Goal: Information Seeking & Learning: Learn about a topic

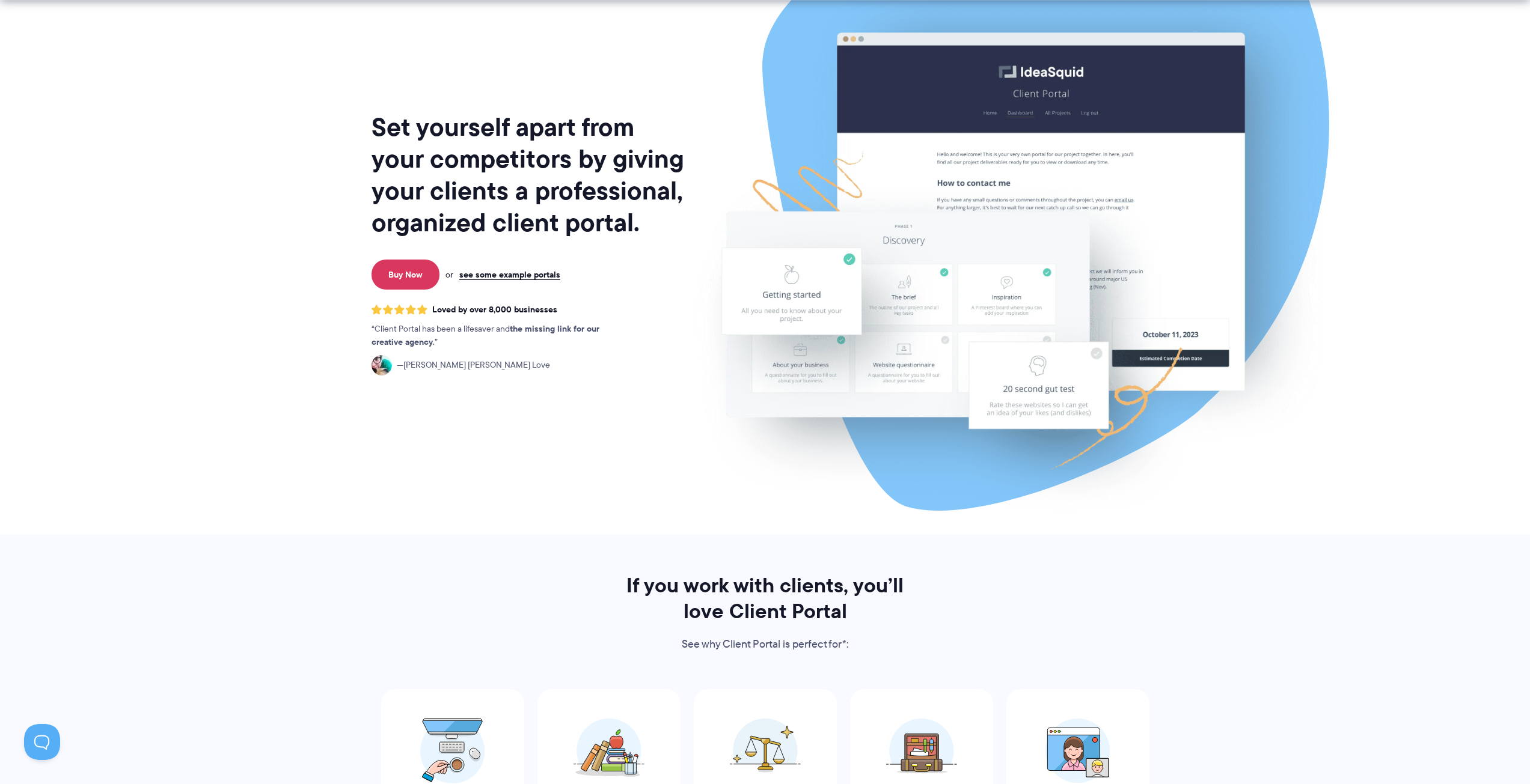
scroll to position [180, 0]
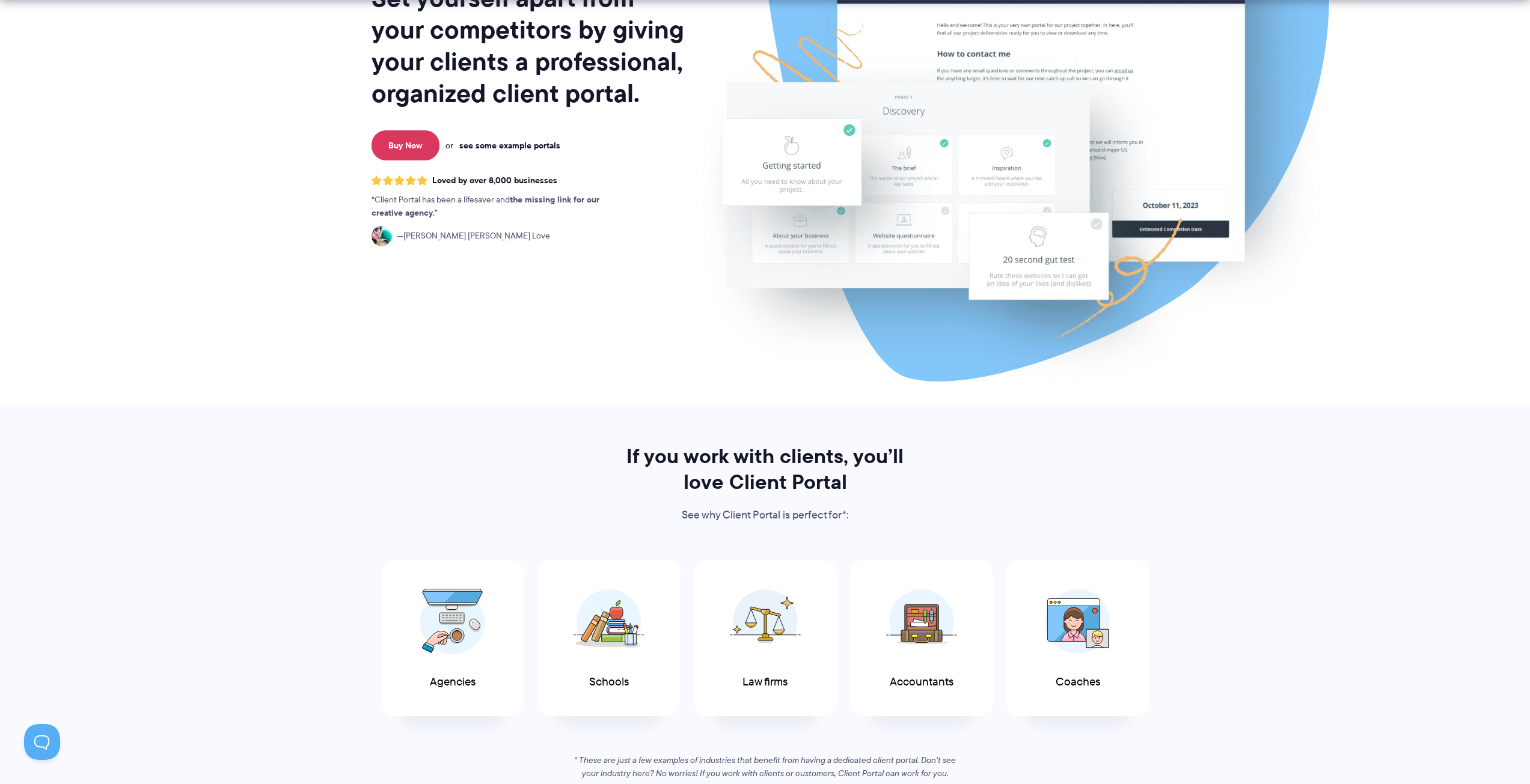
click at [524, 146] on link "see some example portals" at bounding box center [509, 146] width 101 height 11
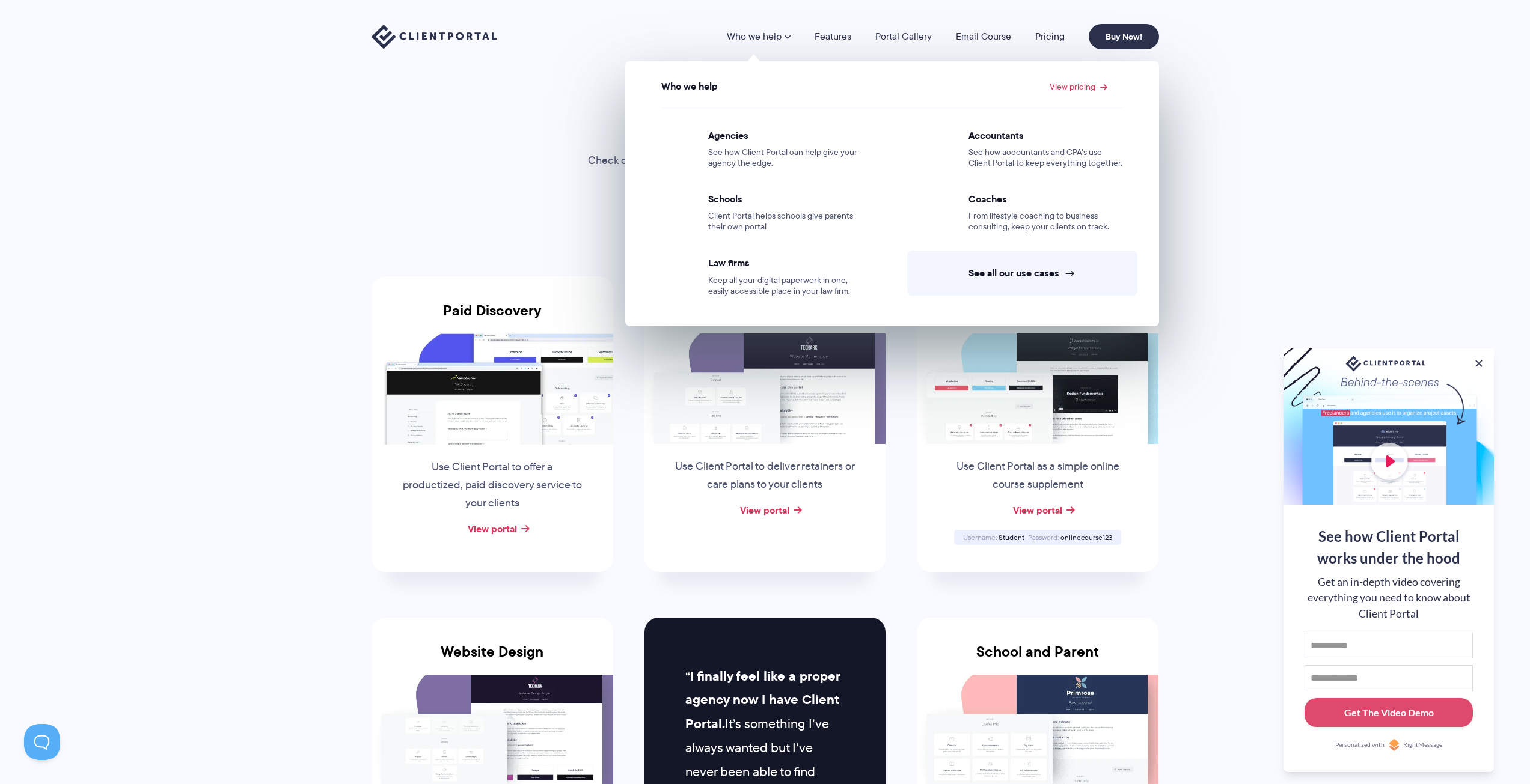
click at [781, 36] on link "Who we help" at bounding box center [758, 36] width 64 height 9
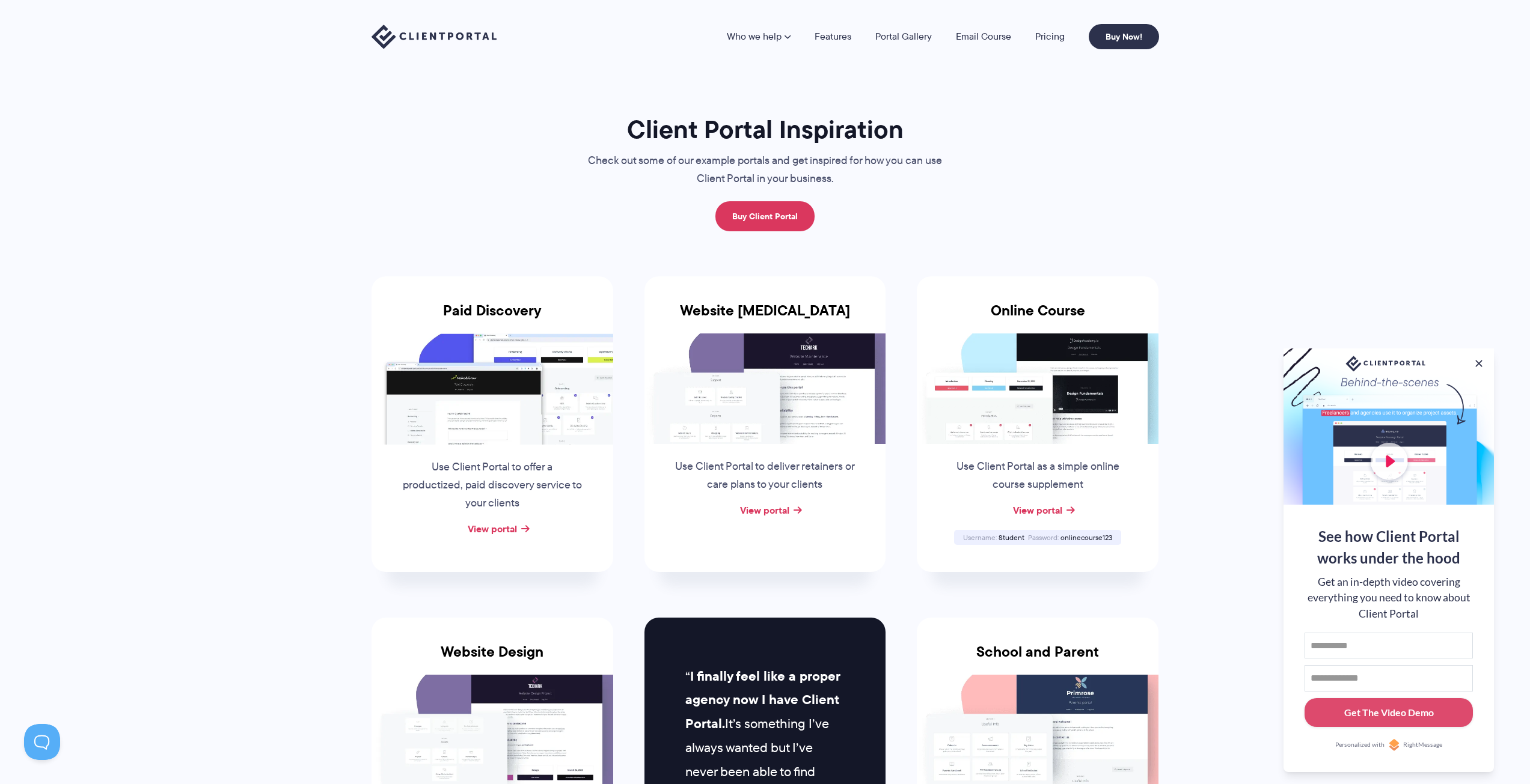
click at [797, 34] on li "Who we help Who we help View pricing Agencies See how Client Portal can help gi…" at bounding box center [758, 36] width 87 height 9
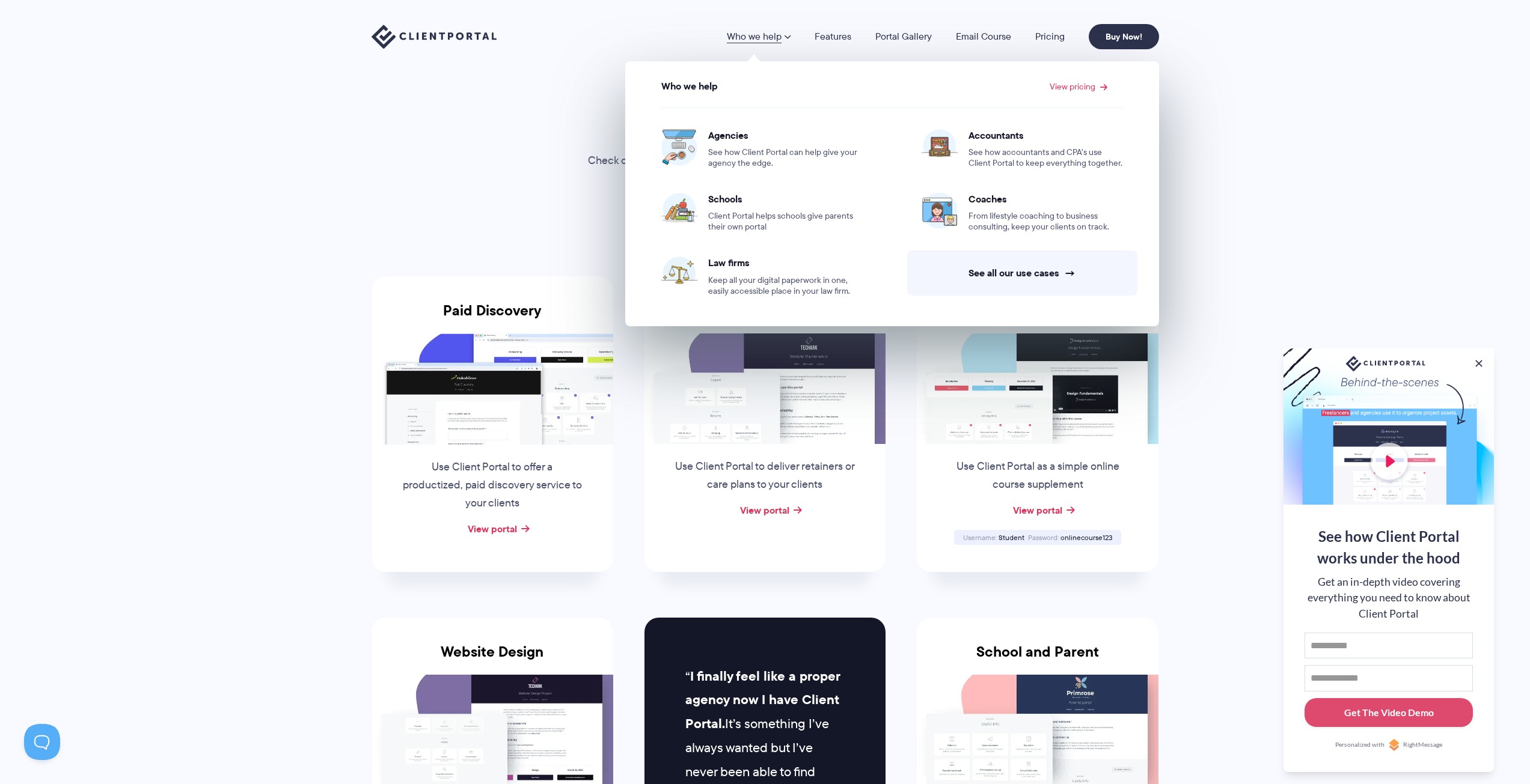
click at [784, 37] on link "Who we help" at bounding box center [758, 36] width 64 height 9
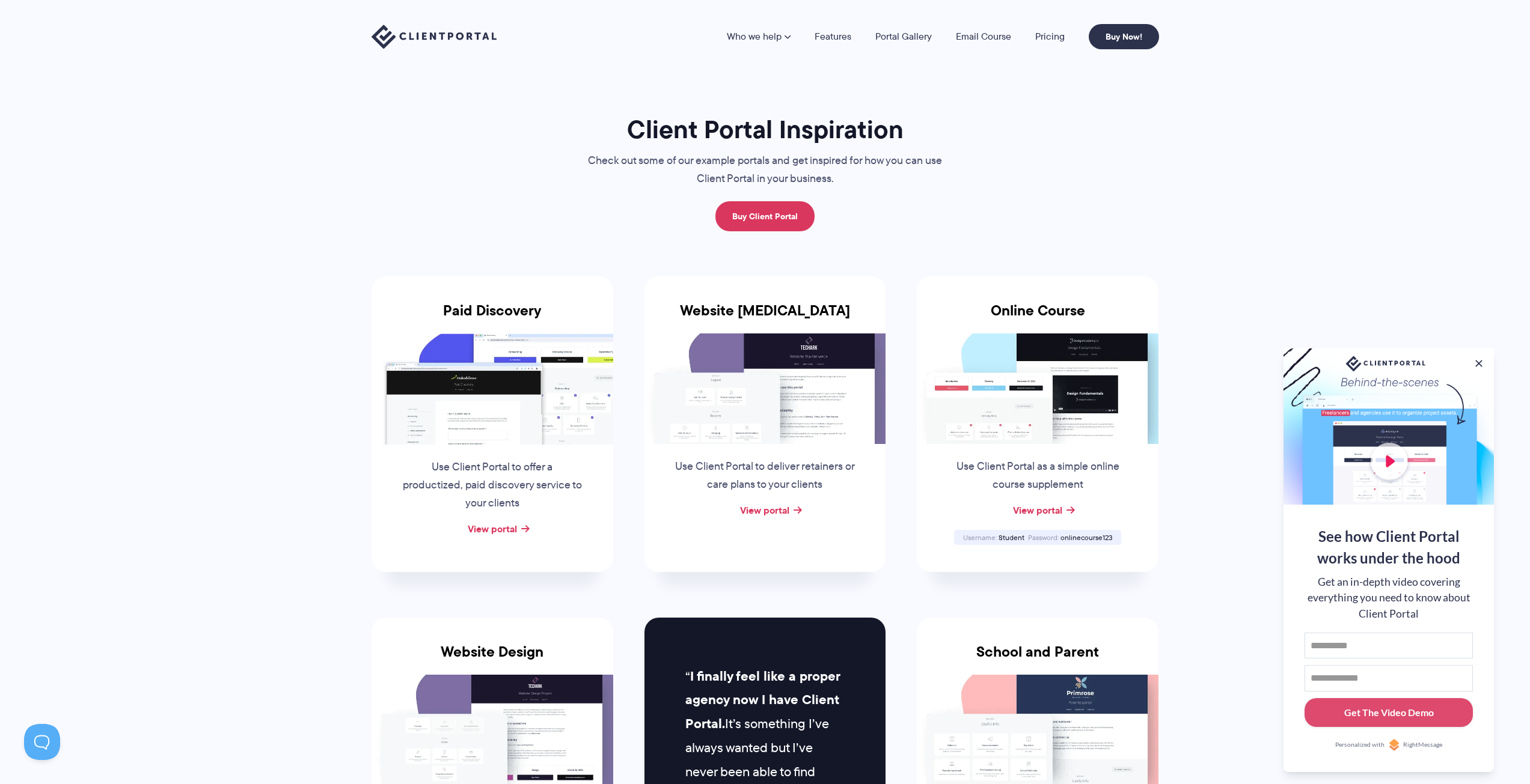
click at [784, 37] on link "Who we help" at bounding box center [758, 36] width 64 height 9
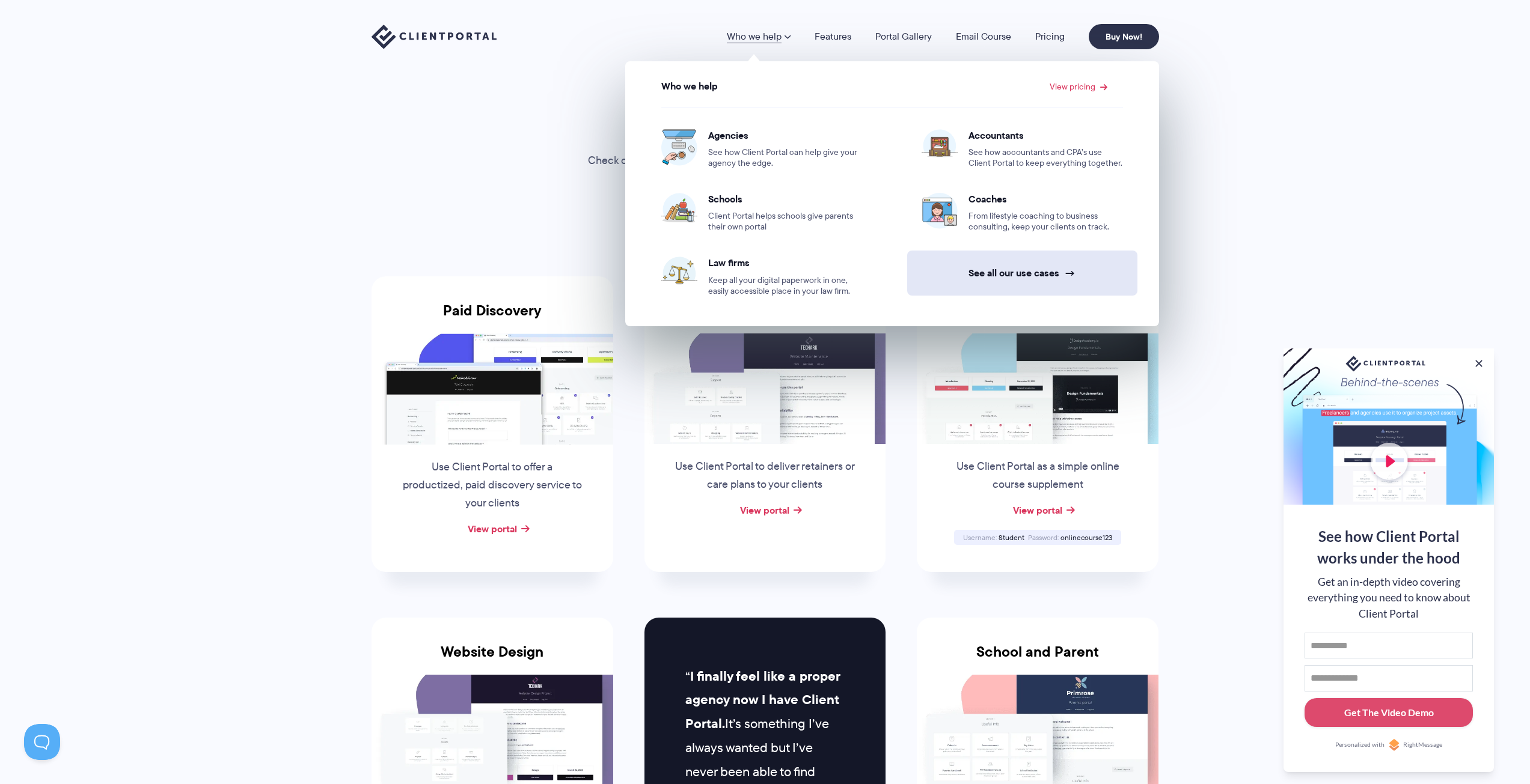
click at [965, 265] on link "See all our use cases →" at bounding box center [1022, 272] width 230 height 45
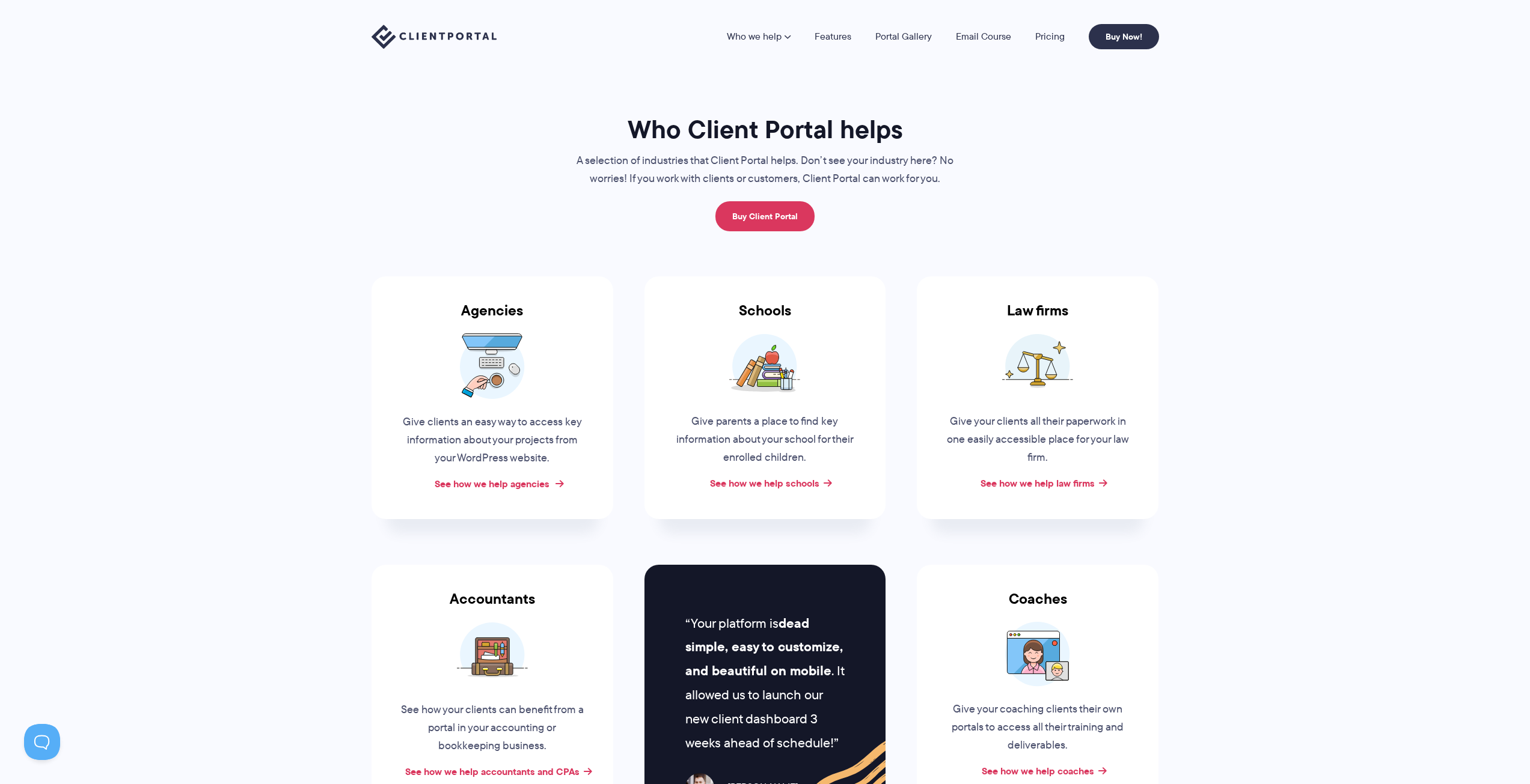
click at [495, 484] on link "See how we help agencies" at bounding box center [492, 483] width 115 height 14
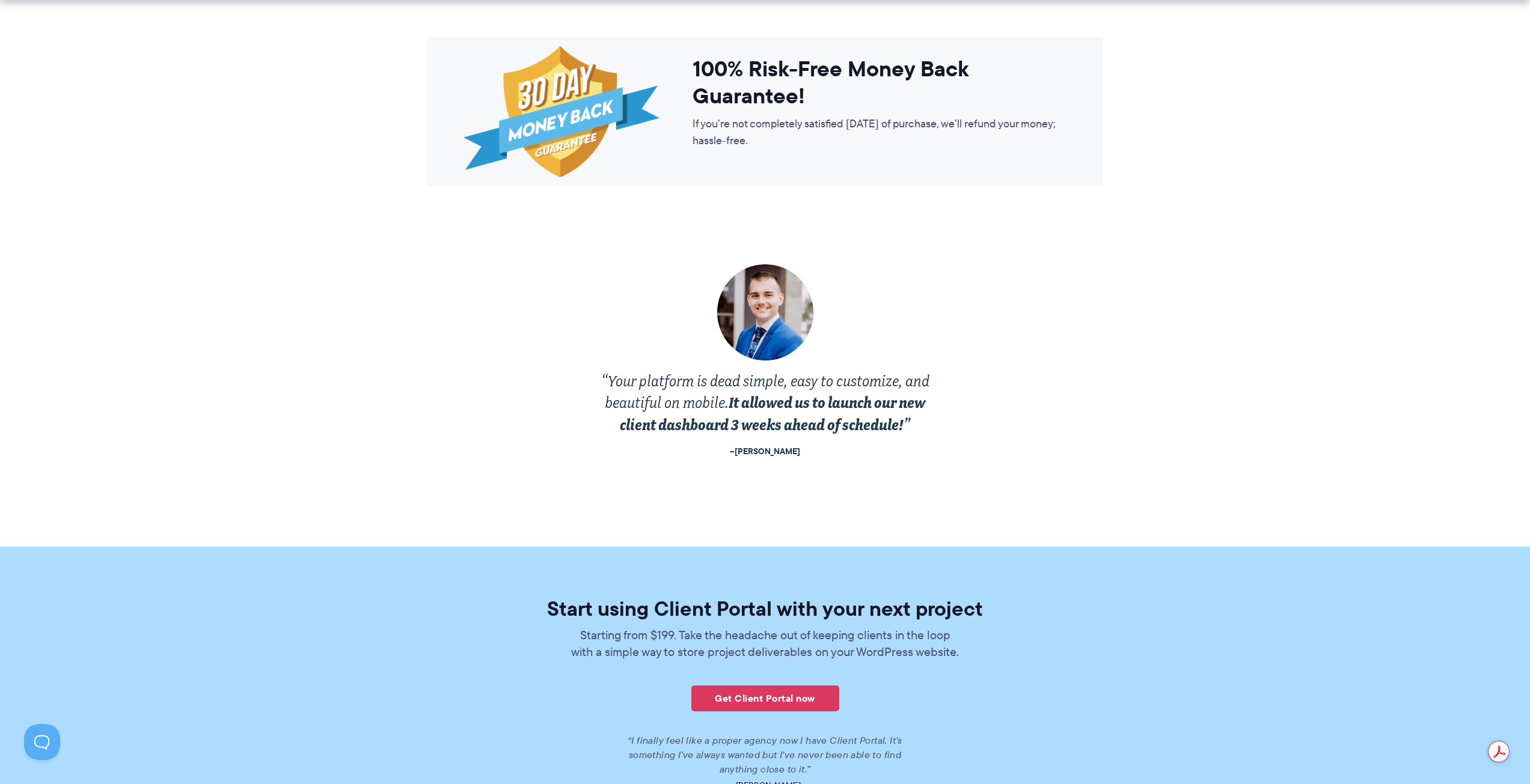
scroll to position [2224, 0]
